Goal: Task Accomplishment & Management: Manage account settings

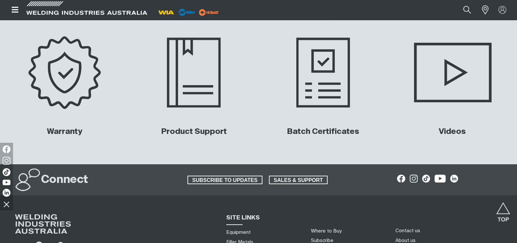
scroll to position [2509, 0]
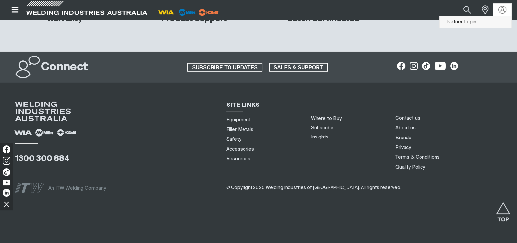
click at [479, 22] on link "Partner Login" at bounding box center [476, 22] width 72 height 12
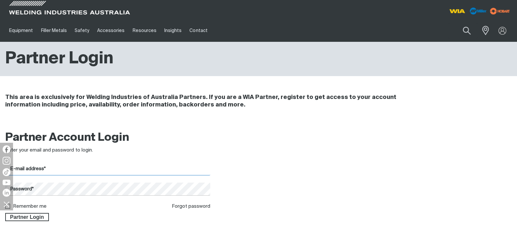
type input "mark@staffordwelding.com.au"
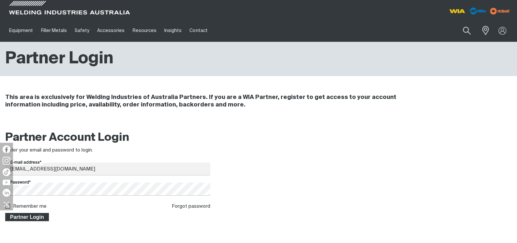
click at [31, 218] on span "Partner Login" at bounding box center [27, 217] width 42 height 8
